Goal: Task Accomplishment & Management: Use online tool/utility

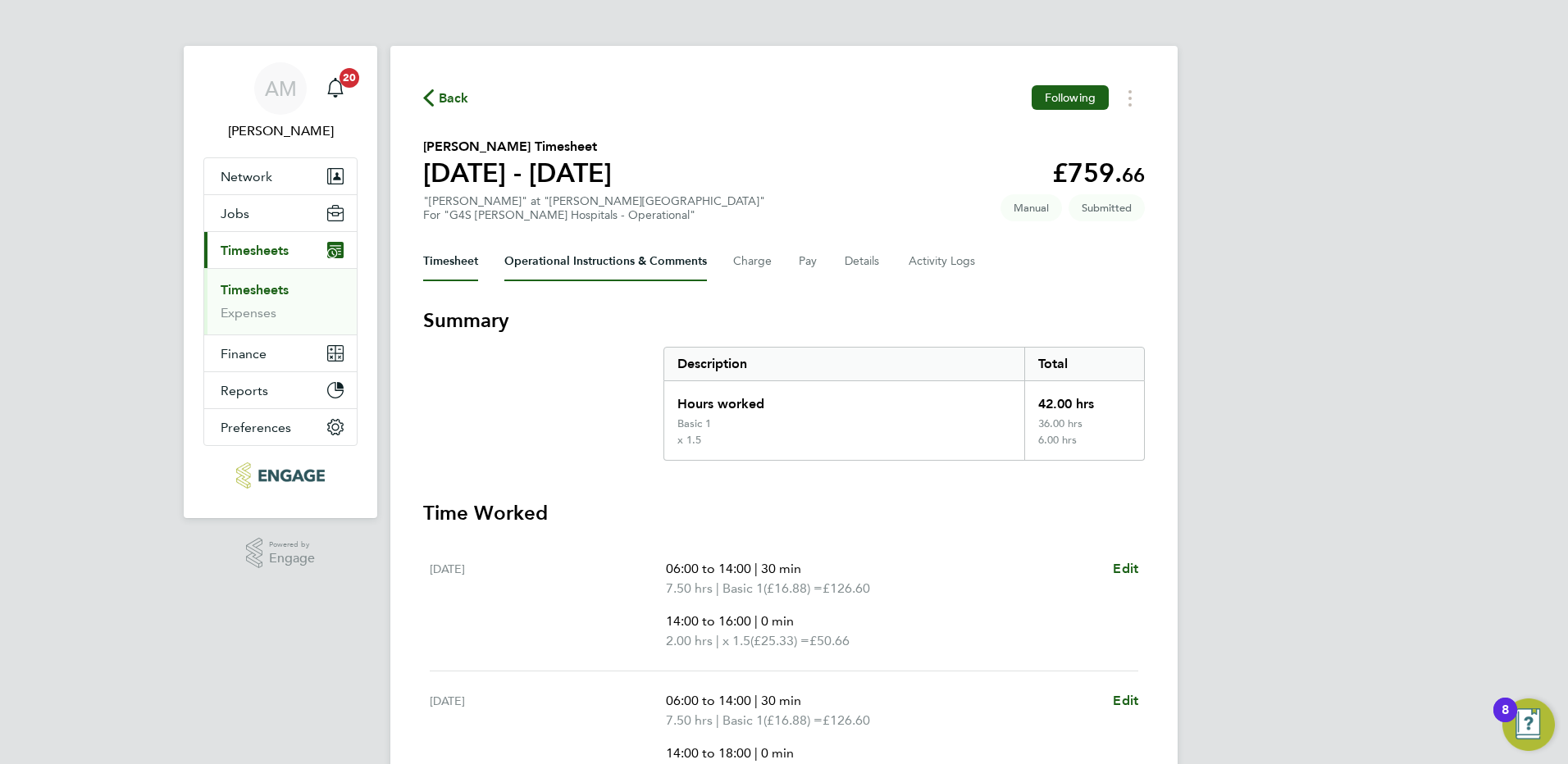
click at [553, 261] on Comments-tab "Operational Instructions & Comments" at bounding box center [605, 261] width 203 height 39
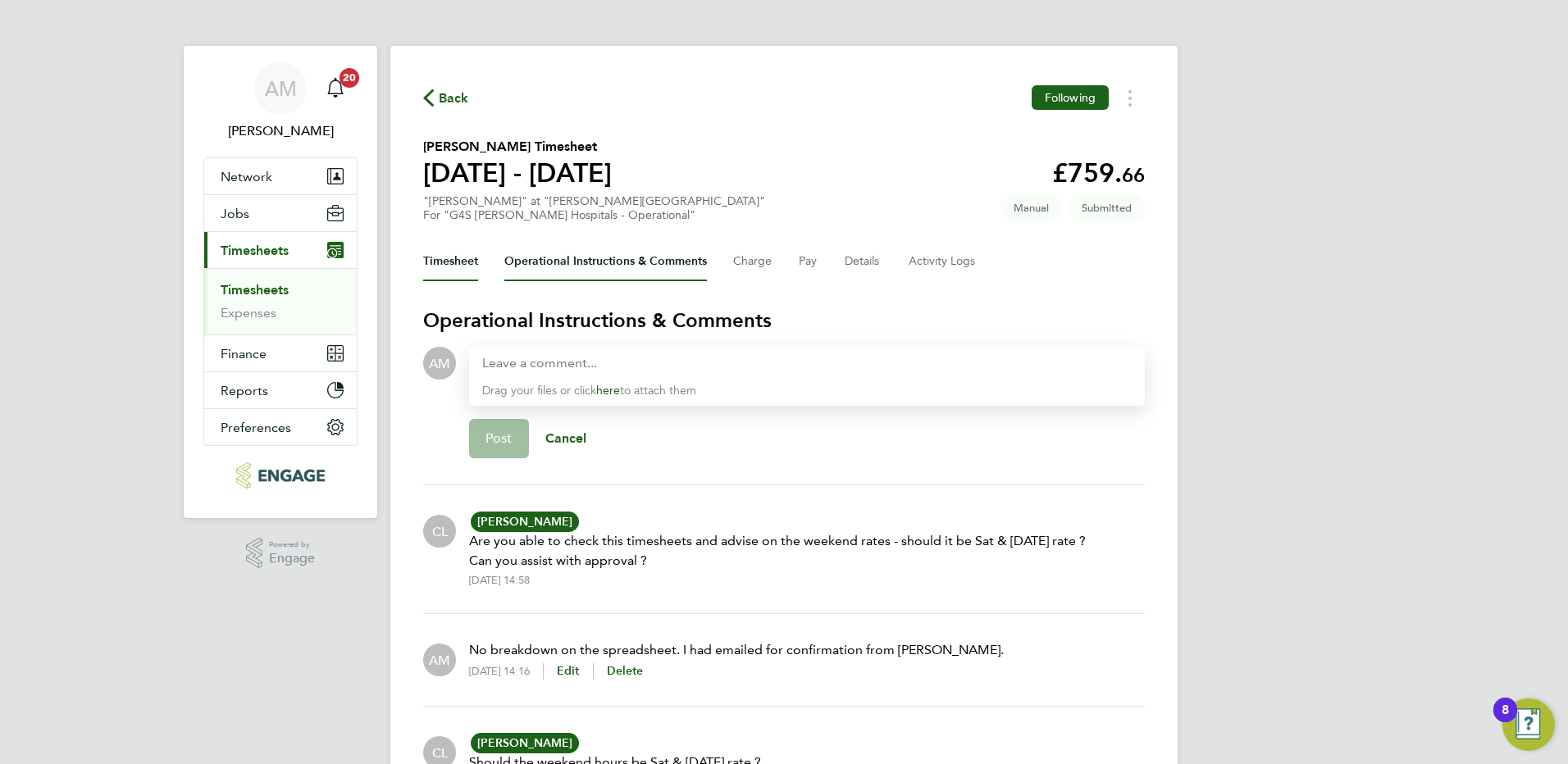
click at [457, 266] on button "Timesheet" at bounding box center [450, 261] width 55 height 39
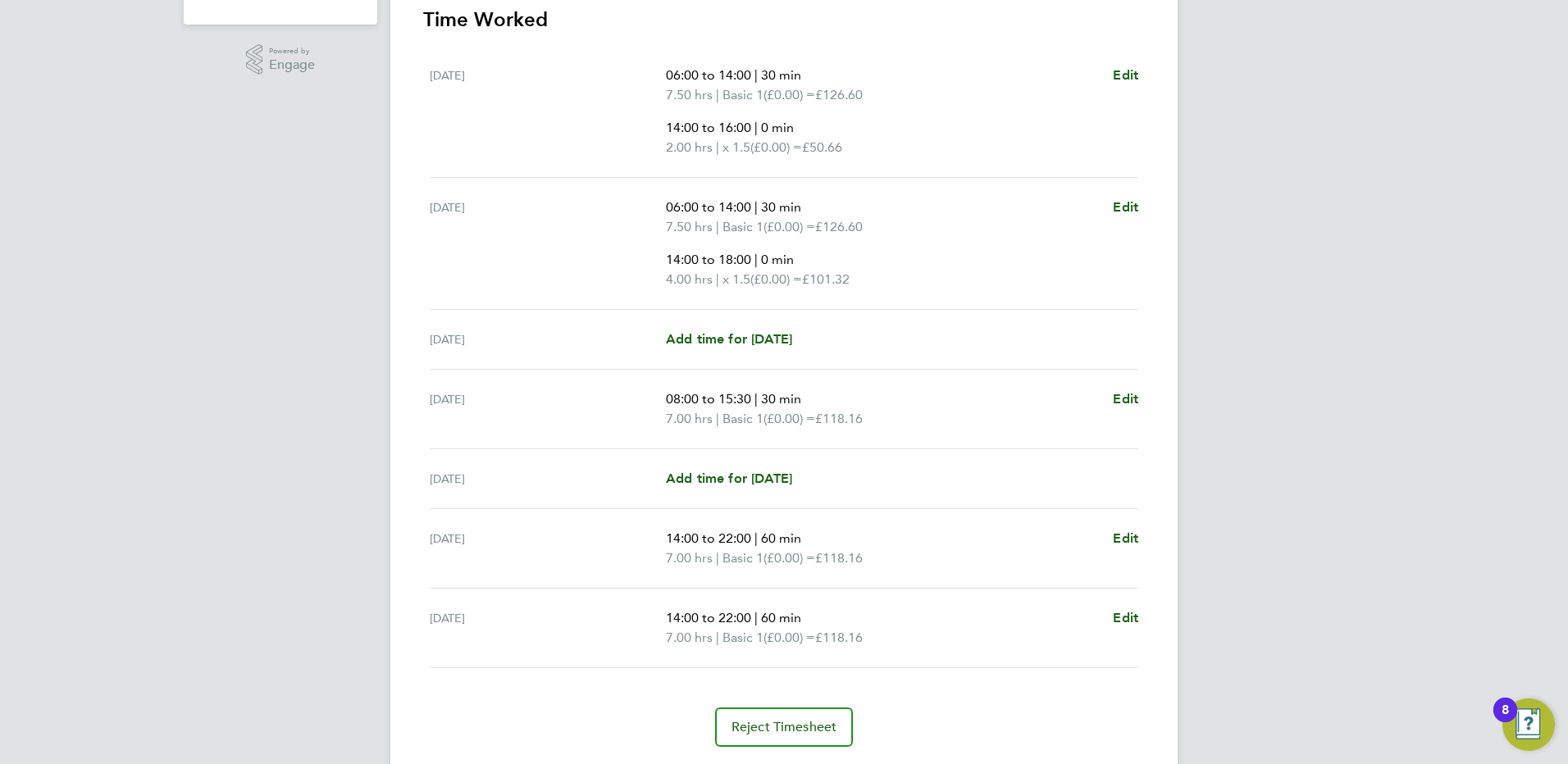
scroll to position [542, 0]
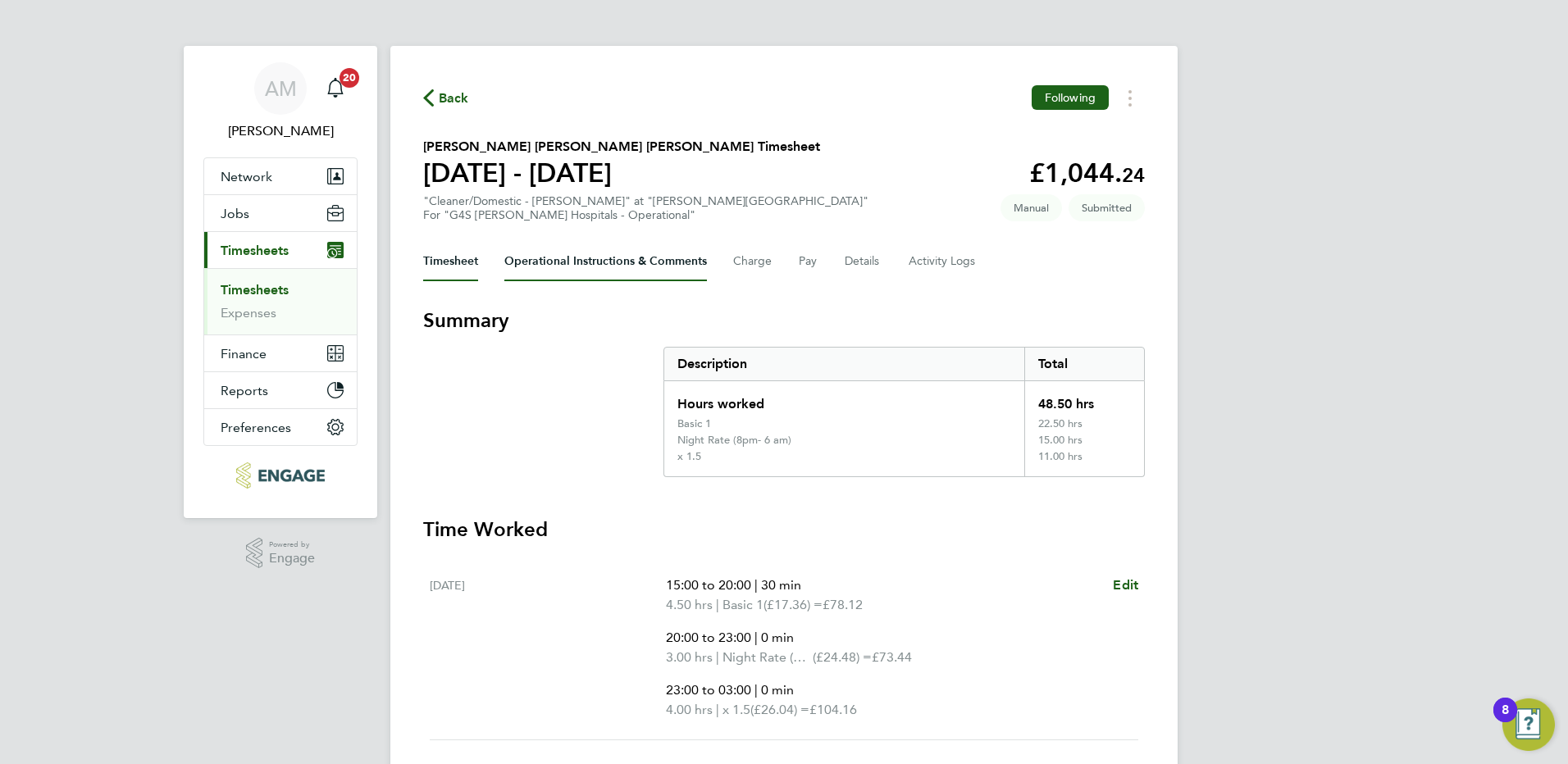
click at [596, 265] on Comments-tab "Operational Instructions & Comments" at bounding box center [605, 261] width 203 height 39
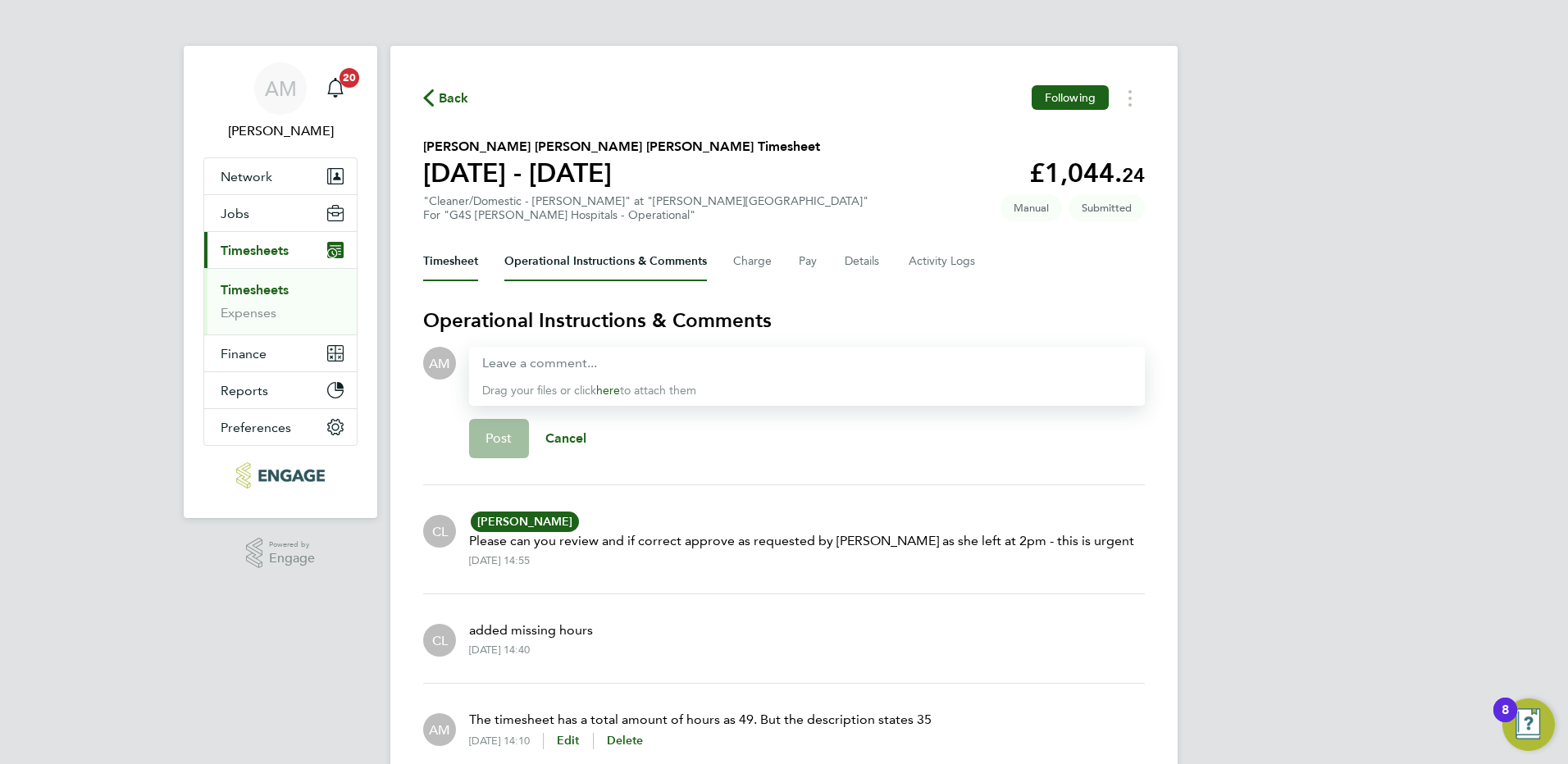
click at [455, 263] on button "Timesheet" at bounding box center [450, 261] width 55 height 39
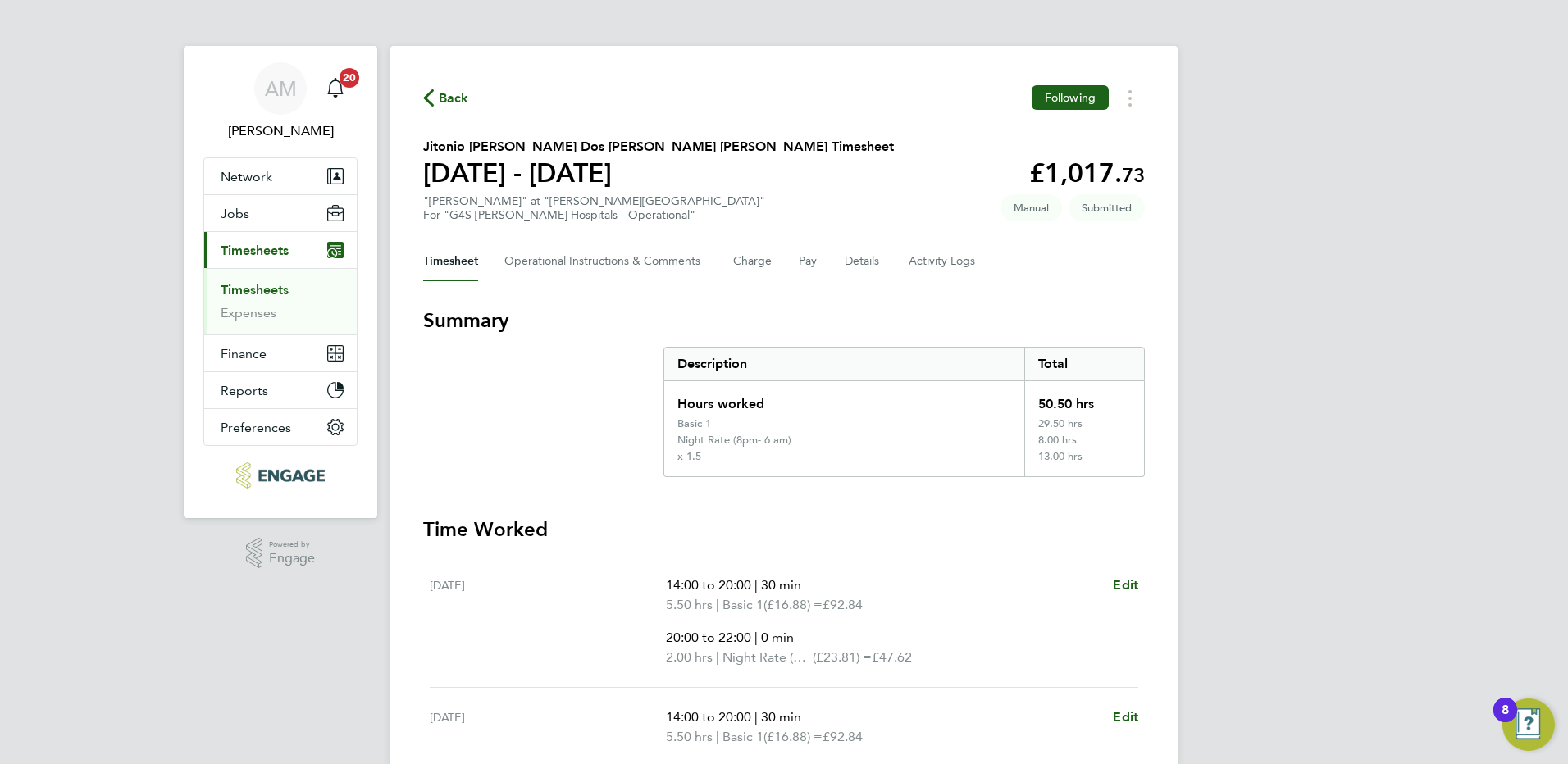
click at [236, 294] on link "Timesheets" at bounding box center [255, 289] width 68 height 15
